Goal: Task Accomplishment & Management: Complete application form

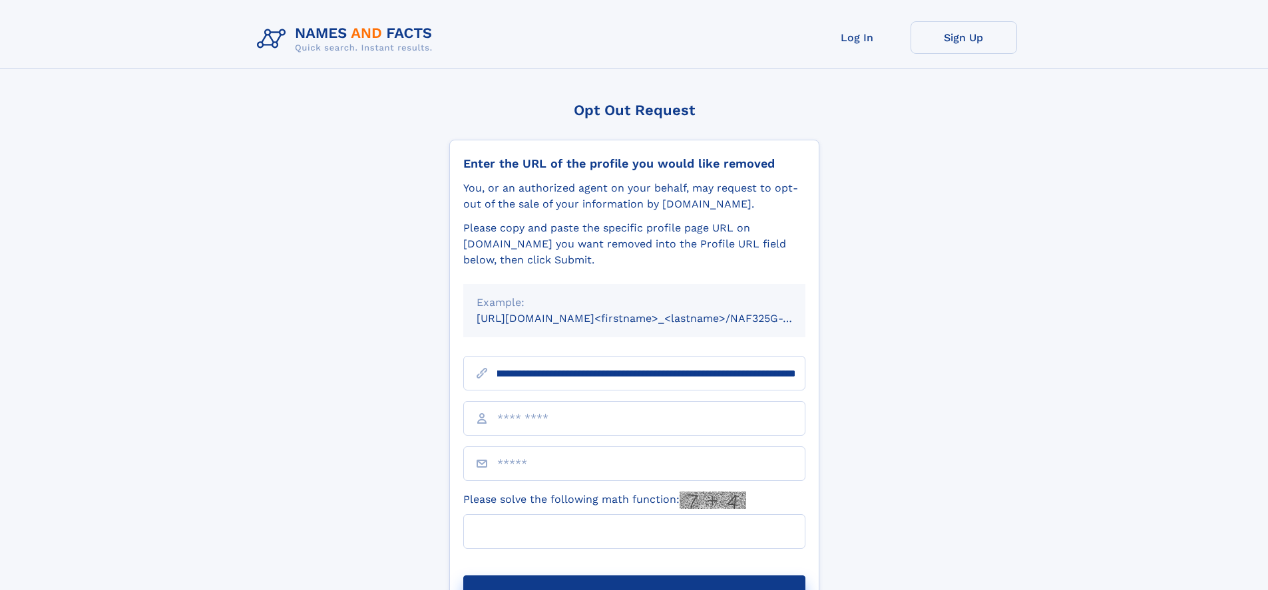
scroll to position [0, 146]
type input "**********"
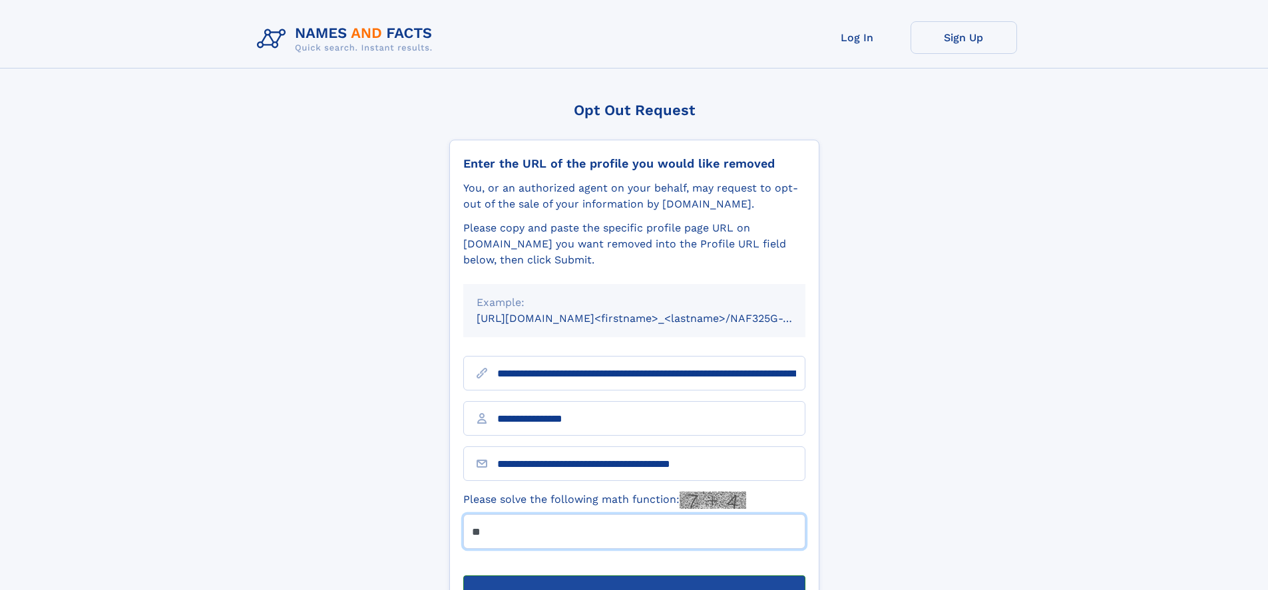
type input "**"
click at [634, 576] on button "Submit Opt Out Request" at bounding box center [634, 597] width 342 height 43
